Goal: Navigation & Orientation: Find specific page/section

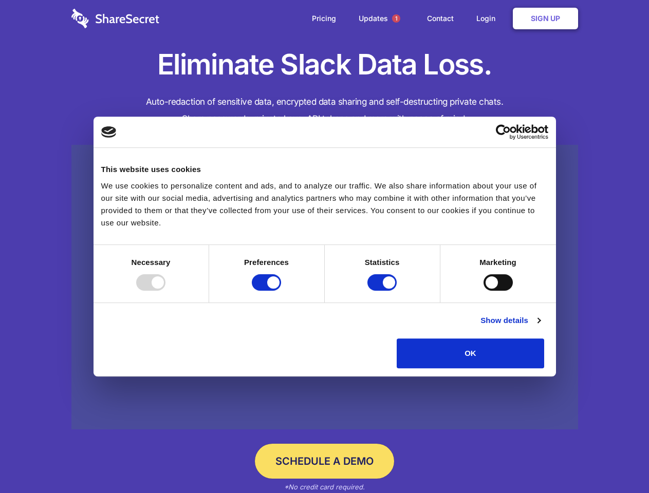
click at [165, 291] on div at bounding box center [150, 282] width 29 height 16
click at [281, 291] on input "Preferences" at bounding box center [266, 282] width 29 height 16
checkbox input "false"
click at [383, 291] on input "Statistics" at bounding box center [381, 282] width 29 height 16
checkbox input "false"
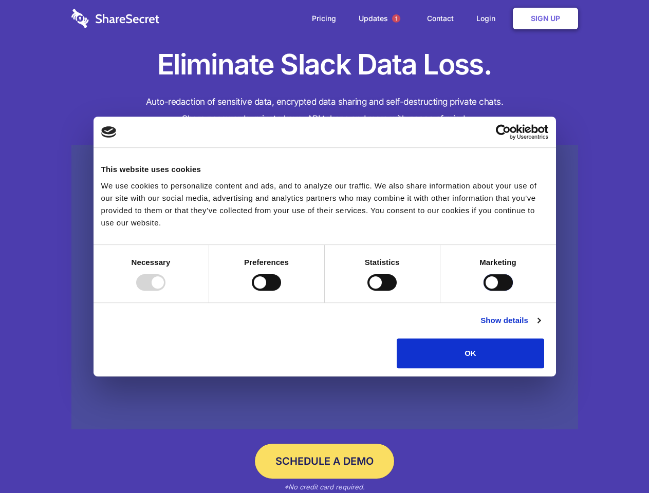
click at [483, 291] on input "Marketing" at bounding box center [497, 282] width 29 height 16
checkbox input "true"
click at [540, 327] on link "Show details" at bounding box center [510, 320] width 60 height 12
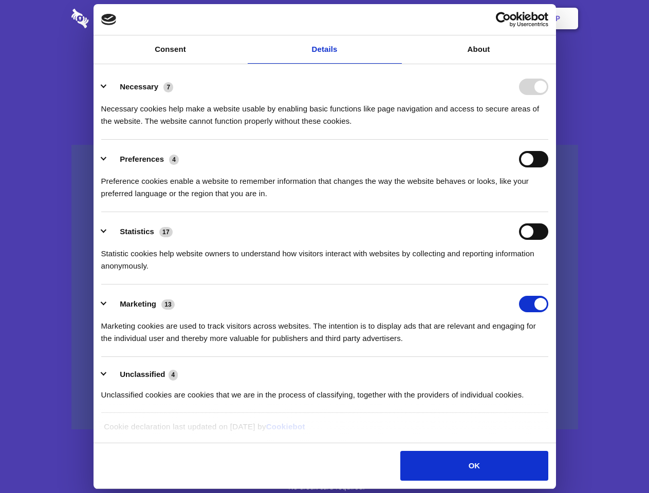
click at [548, 140] on li "Necessary 7 Necessary cookies help make a website usable by enabling basic func…" at bounding box center [324, 103] width 447 height 72
click at [395, 18] on span "1" at bounding box center [396, 18] width 8 height 8
